Goal: Information Seeking & Learning: Learn about a topic

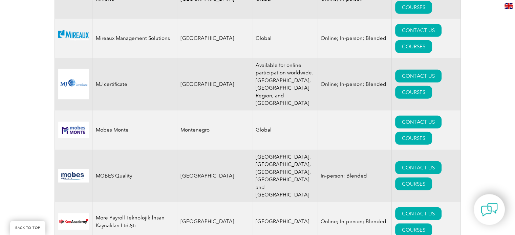
scroll to position [6706, 0]
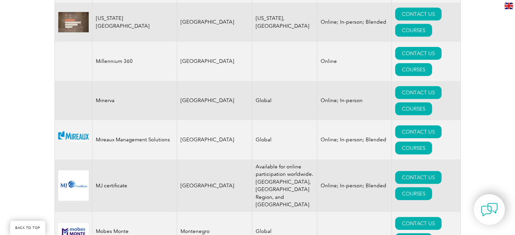
drag, startPoint x: 123, startPoint y: 87, endPoint x: 149, endPoint y: 91, distance: 25.6
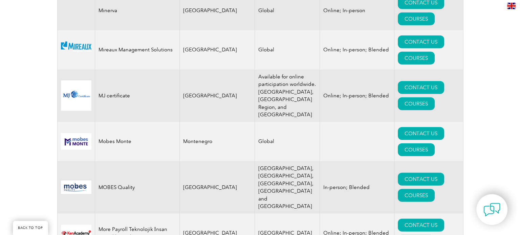
scroll to position [6767, 0]
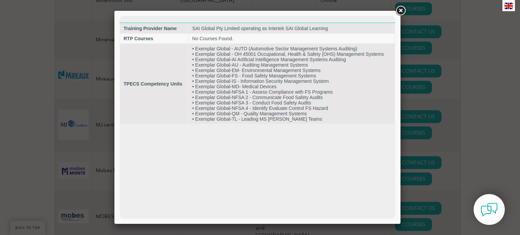
scroll to position [0, 0]
click at [403, 8] on link at bounding box center [400, 11] width 12 height 12
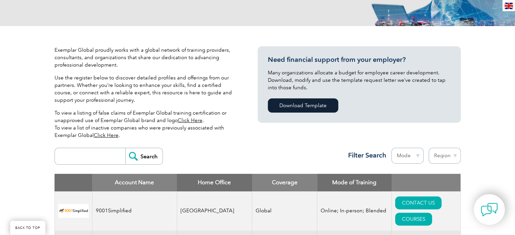
scroll to position [135, 0]
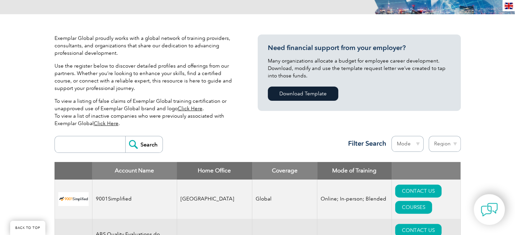
click at [411, 144] on select "Mode Online In-person Blended" at bounding box center [407, 144] width 32 height 16
click at [444, 139] on select "Region Australia Bahrain Bangladesh Brazil Canada Colombia Dominican Republic E…" at bounding box center [444, 144] width 32 height 16
drag, startPoint x: 444, startPoint y: 139, endPoint x: 13, endPoint y: 159, distance: 431.2
click at [444, 139] on select "Region Australia Bahrain Bangladesh Brazil Canada Colombia Dominican Republic E…" at bounding box center [444, 144] width 32 height 16
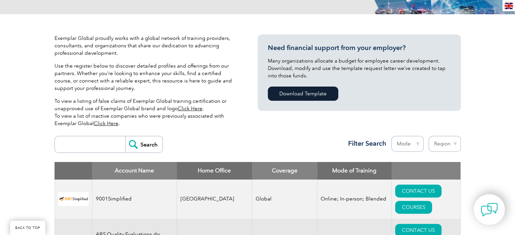
click at [76, 138] on input "search" at bounding box center [91, 144] width 67 height 16
type input "risk"
click at [164, 147] on div "risk Search Region Australia Bahrain Bangladesh Brazil Canada Colombia Dominica…" at bounding box center [257, 147] width 406 height 29
click at [119, 147] on input "risk" at bounding box center [91, 144] width 67 height 16
click at [126, 144] on input "Search" at bounding box center [143, 144] width 37 height 16
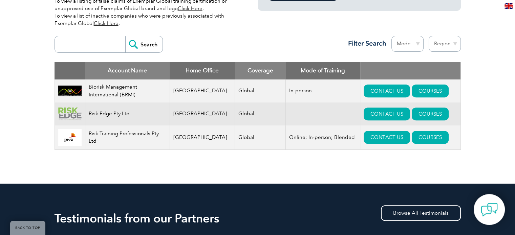
scroll to position [237, 0]
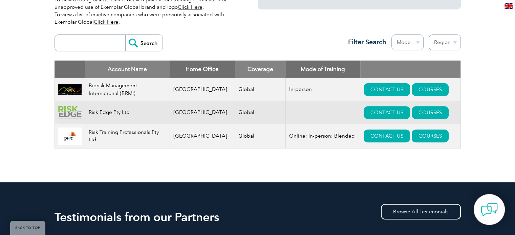
drag, startPoint x: 375, startPoint y: 109, endPoint x: 447, endPoint y: 100, distance: 72.6
